Goal: Task Accomplishment & Management: Manage account settings

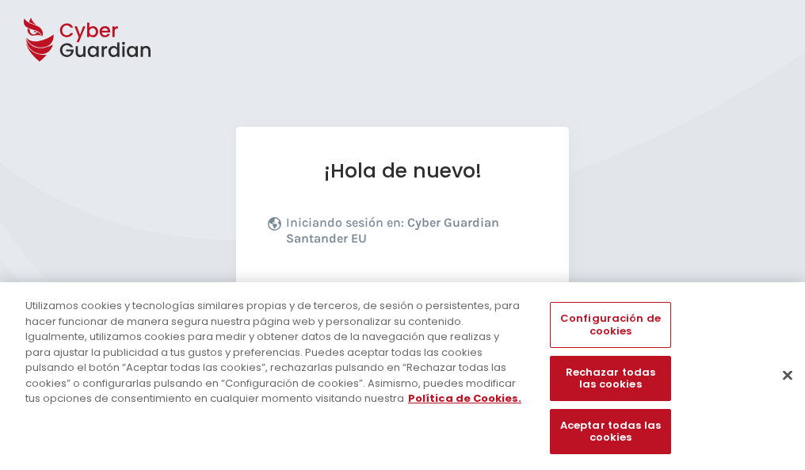
scroll to position [194, 0]
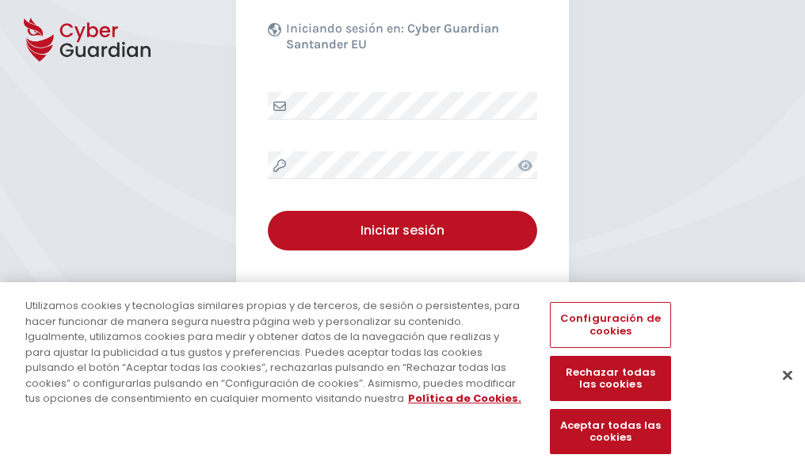
click at [780, 392] on button "Cerrar" at bounding box center [787, 374] width 35 height 35
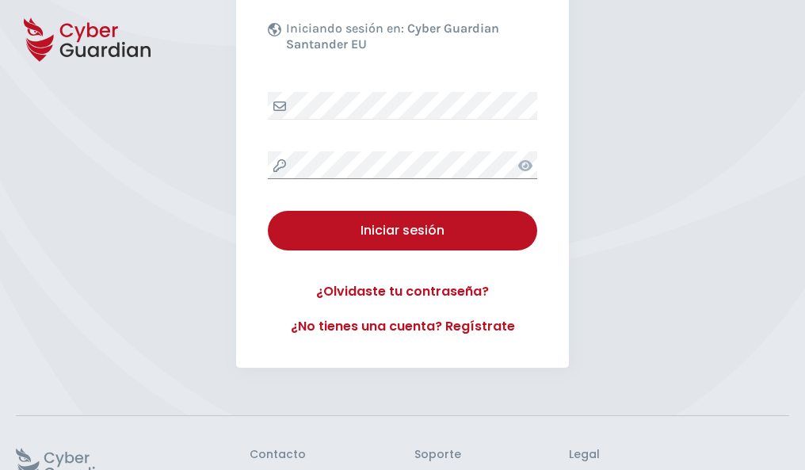
scroll to position [308, 0]
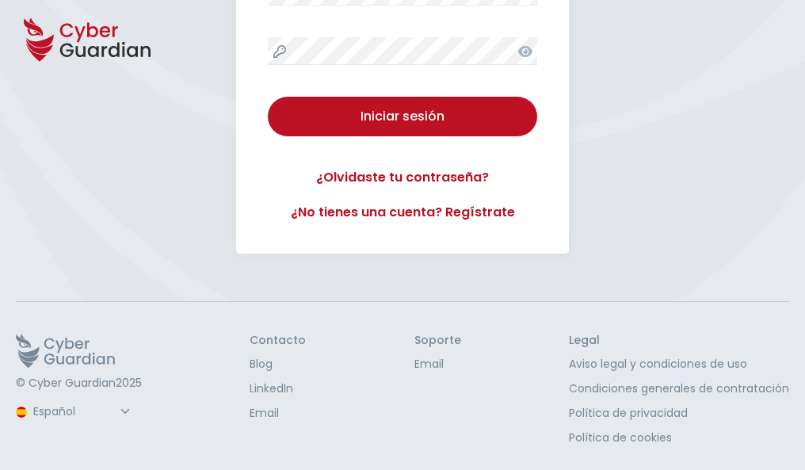
click at [268, 97] on button "Iniciar sesión" at bounding box center [402, 117] width 269 height 40
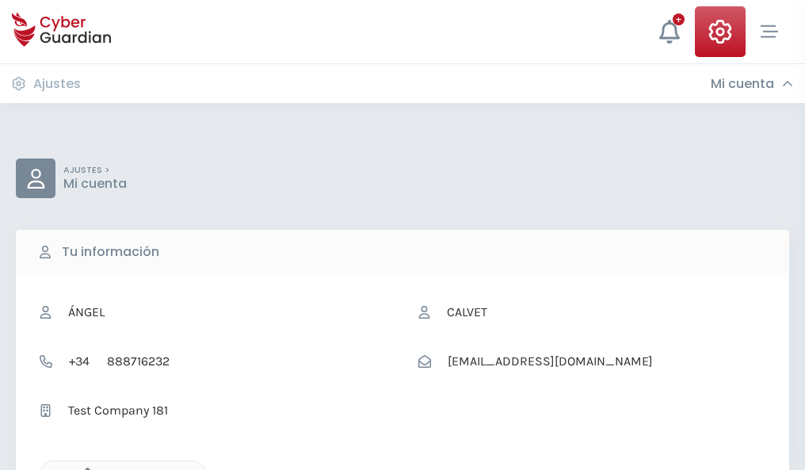
click at [83, 468] on icon "button" at bounding box center [83, 474] width 13 height 13
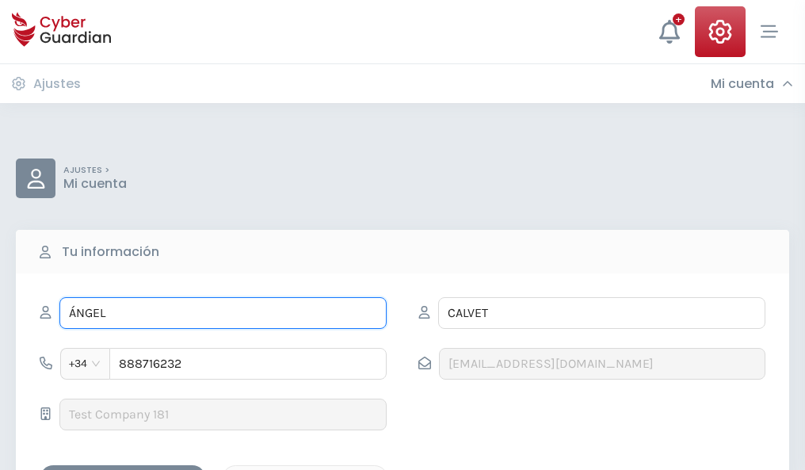
click at [223, 313] on input "ÁNGEL" at bounding box center [222, 313] width 327 height 32
type input "Á"
type input "Florentino"
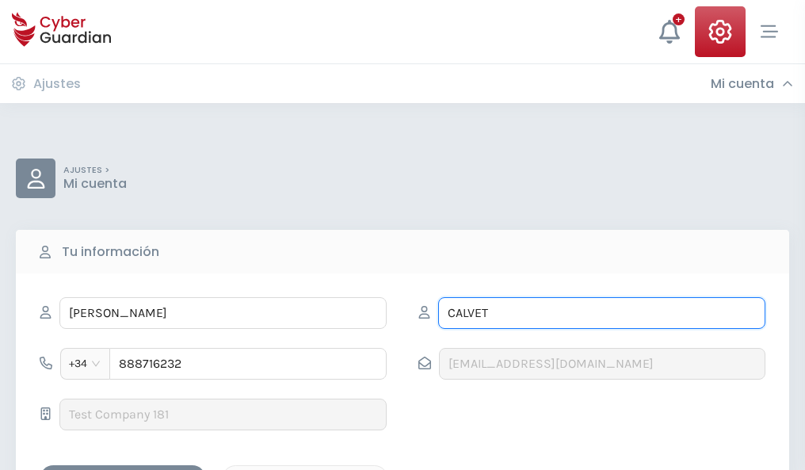
click at [602, 313] on input "CALVET" at bounding box center [601, 313] width 327 height 32
type input "C"
type input "Parra"
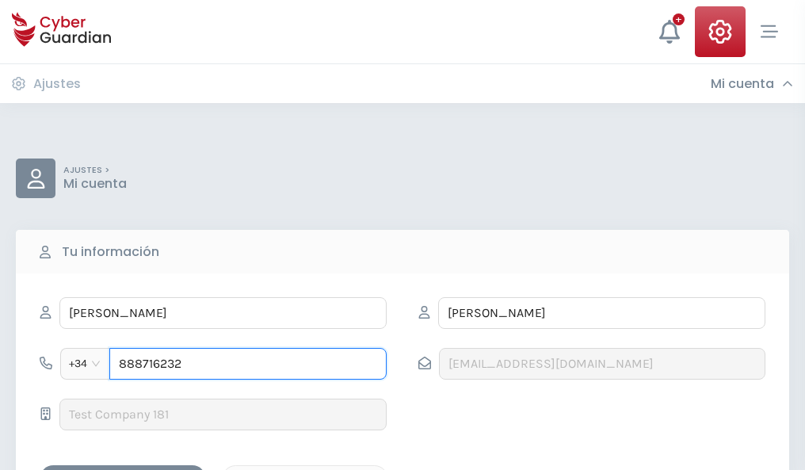
click at [248, 364] on input "888716232" at bounding box center [247, 364] width 277 height 32
type input "8"
type input "844427773"
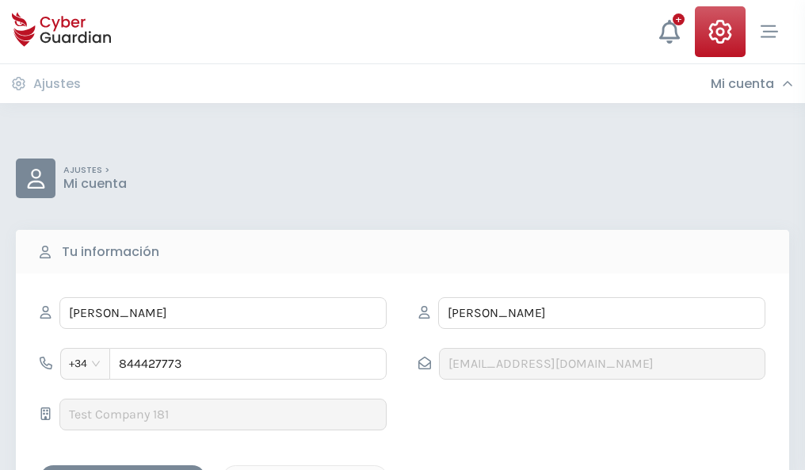
click at [123, 469] on div "Guardar cambios" at bounding box center [123, 479] width 143 height 20
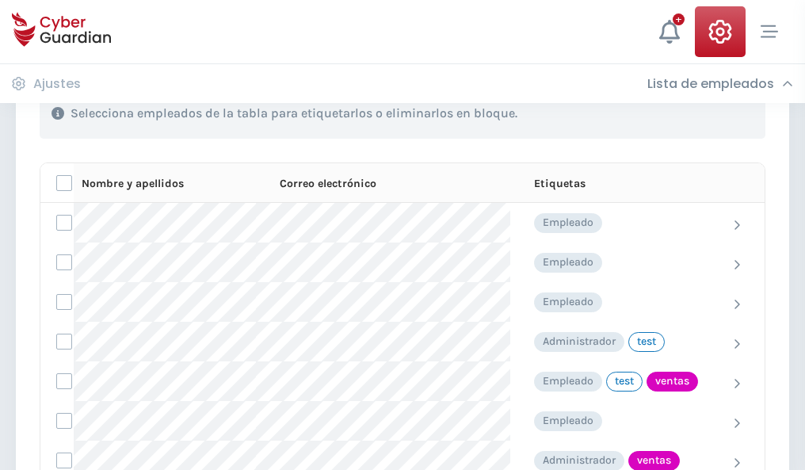
scroll to position [718, 0]
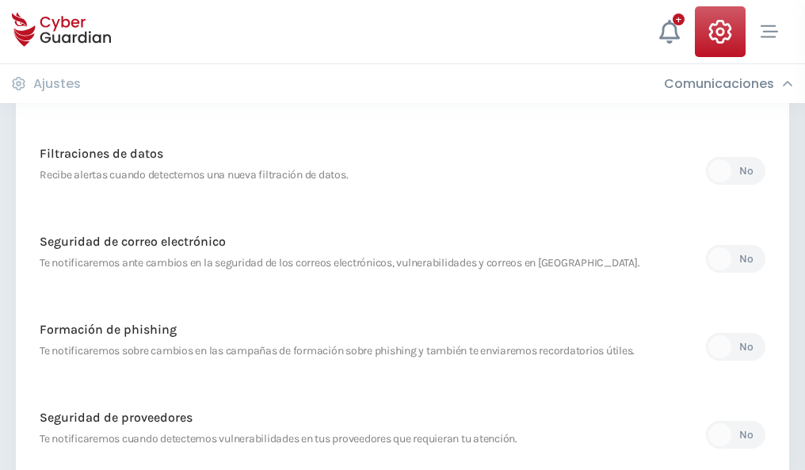
scroll to position [835, 0]
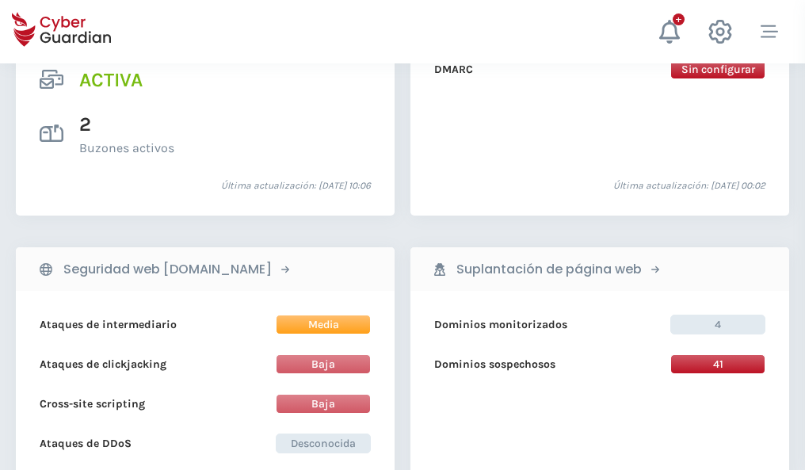
scroll to position [1611, 0]
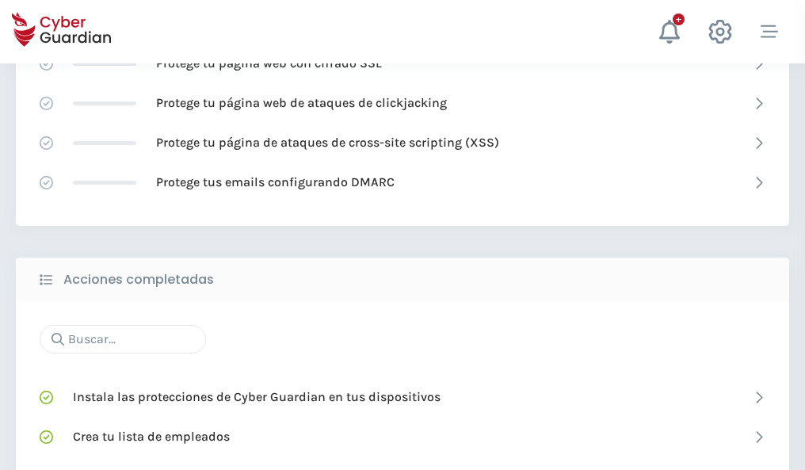
scroll to position [1056, 0]
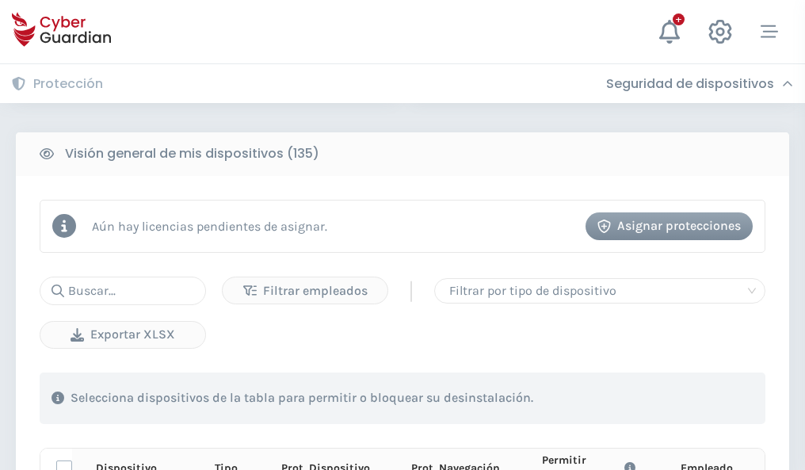
scroll to position [1401, 0]
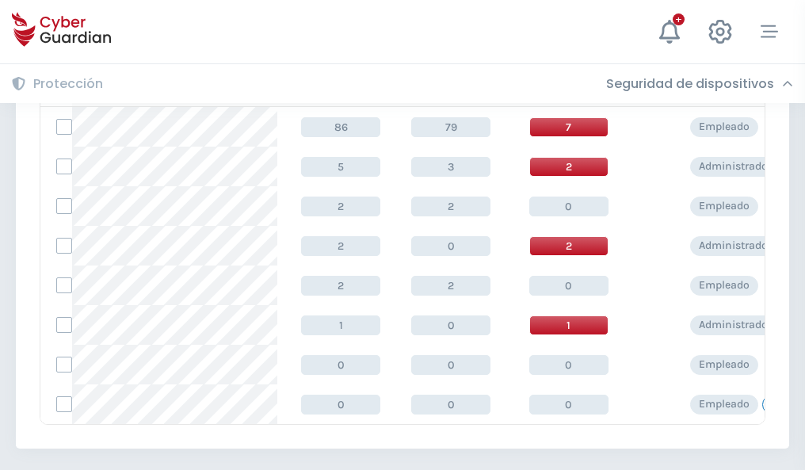
scroll to position [736, 0]
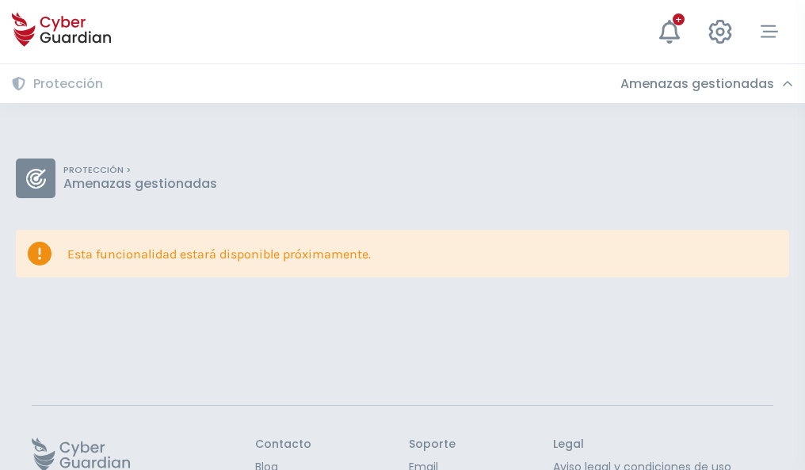
scroll to position [103, 0]
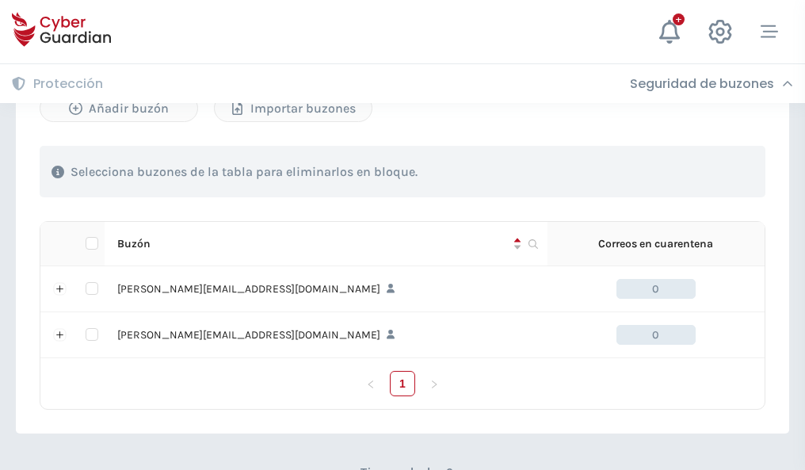
scroll to position [689, 0]
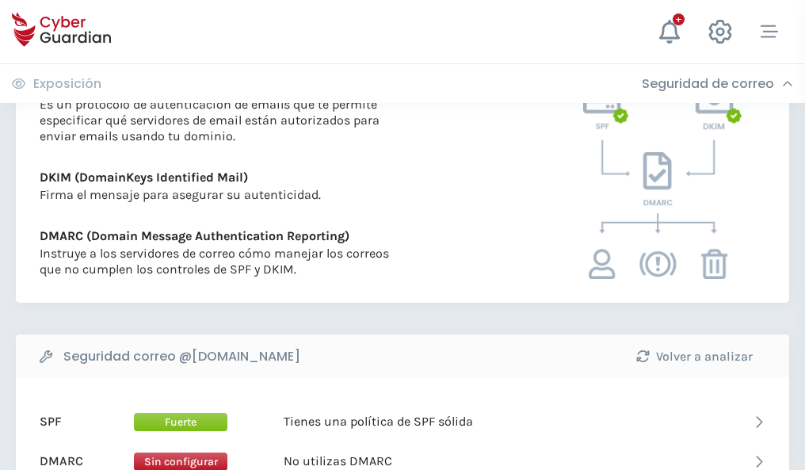
scroll to position [855, 0]
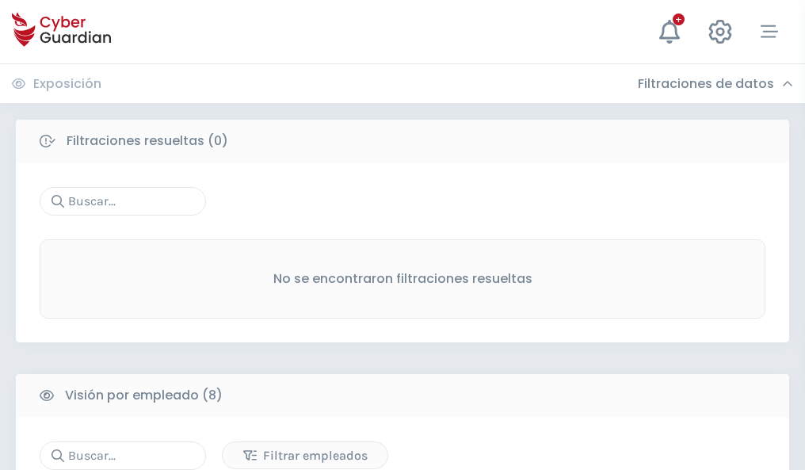
scroll to position [1351, 0]
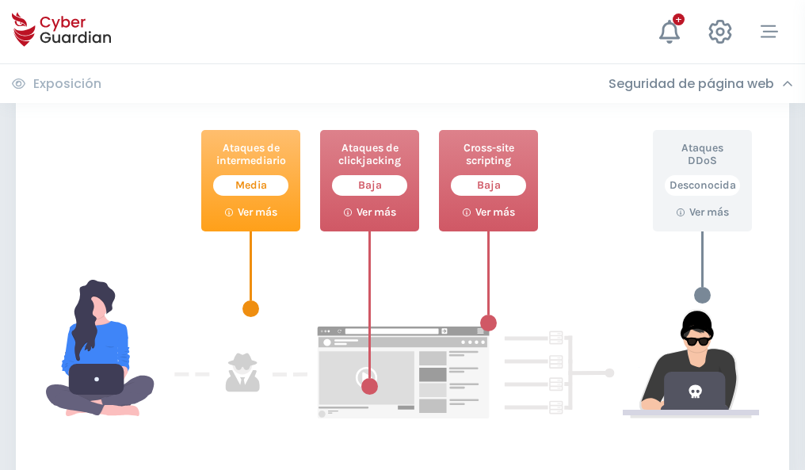
scroll to position [863, 0]
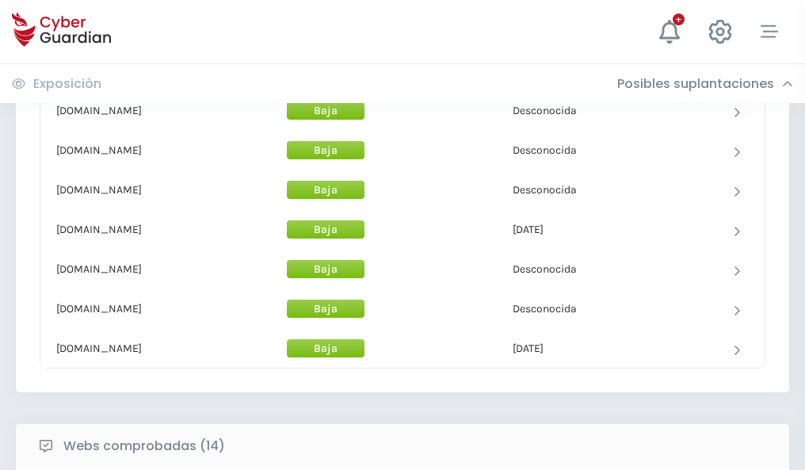
scroll to position [1546, 0]
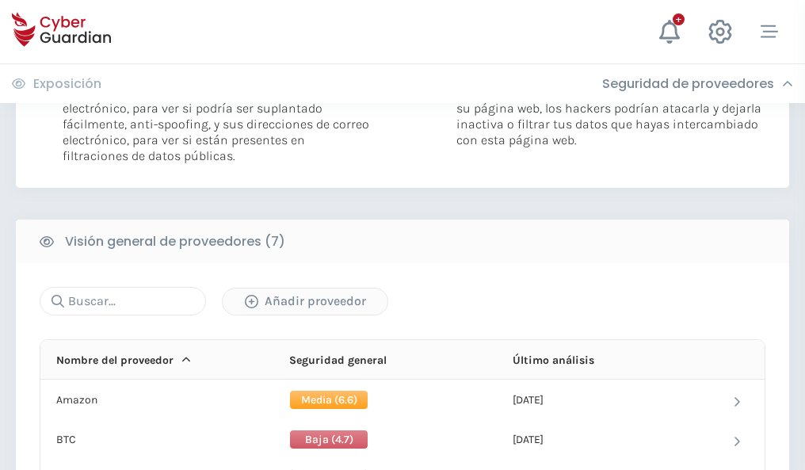
scroll to position [1061, 0]
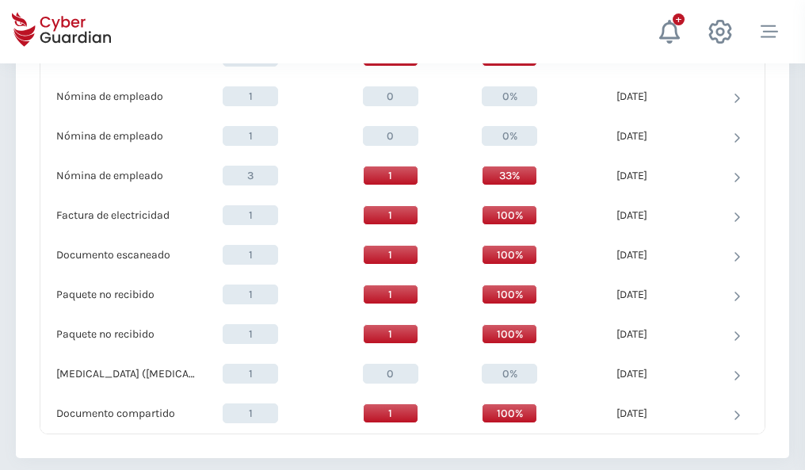
scroll to position [1643, 0]
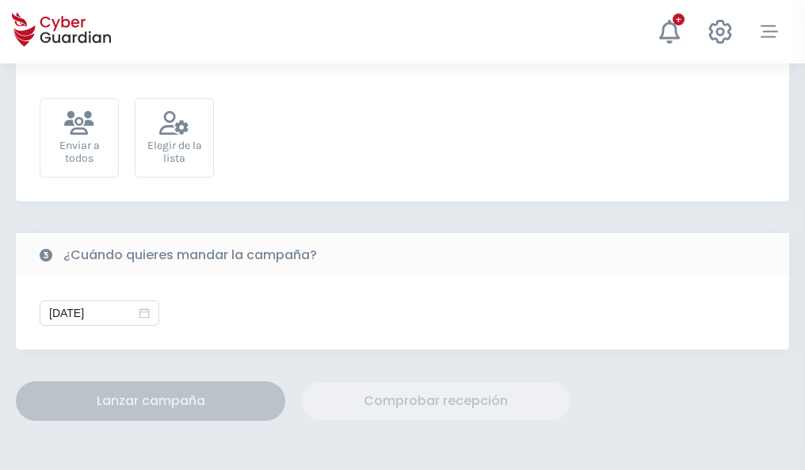
scroll to position [580, 0]
